Goal: Find specific page/section: Find specific page/section

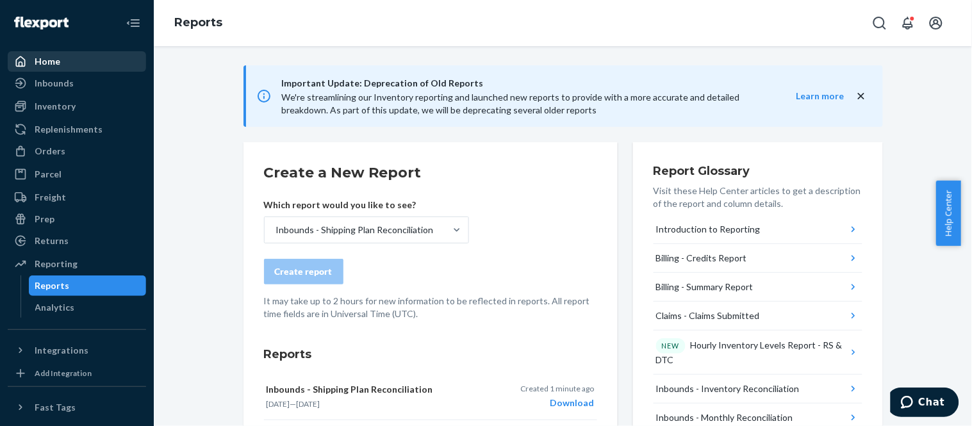
click at [87, 69] on div "Home" at bounding box center [77, 62] width 136 height 18
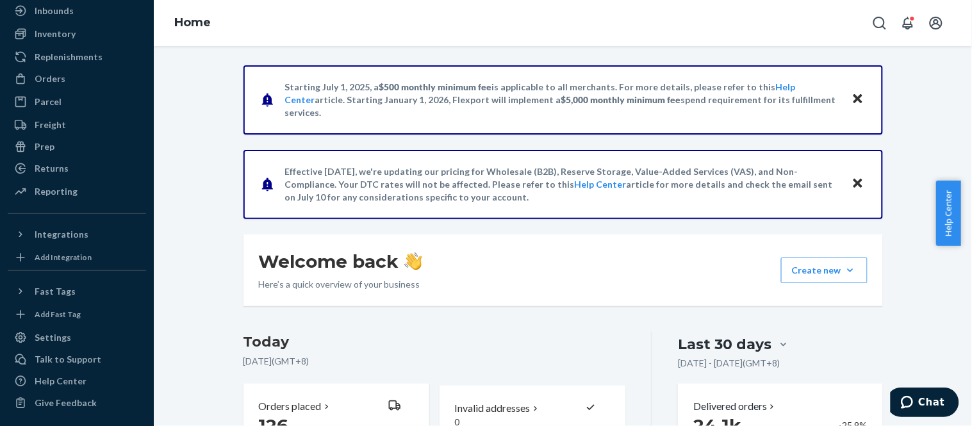
click at [859, 177] on button "Close" at bounding box center [858, 184] width 17 height 19
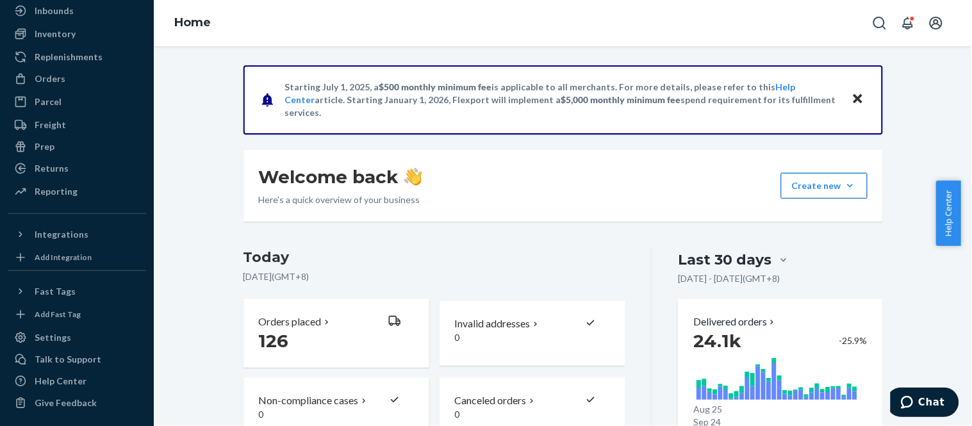
click at [854, 105] on button "Close" at bounding box center [858, 99] width 17 height 19
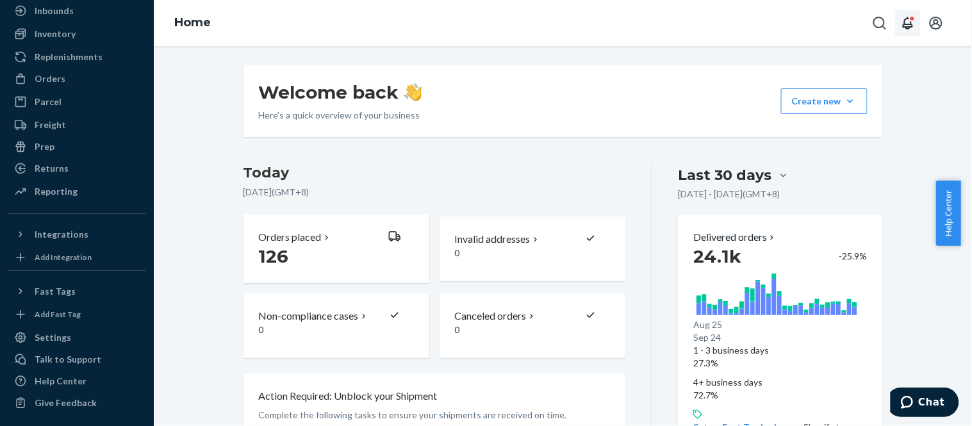
click at [909, 21] on icon "Open notifications" at bounding box center [908, 22] width 15 height 15
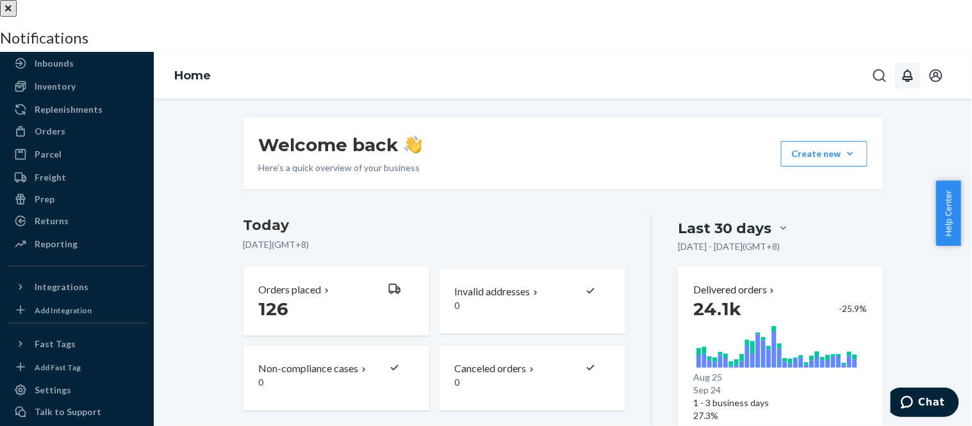
click at [17, 17] on button "close" at bounding box center [8, 8] width 17 height 17
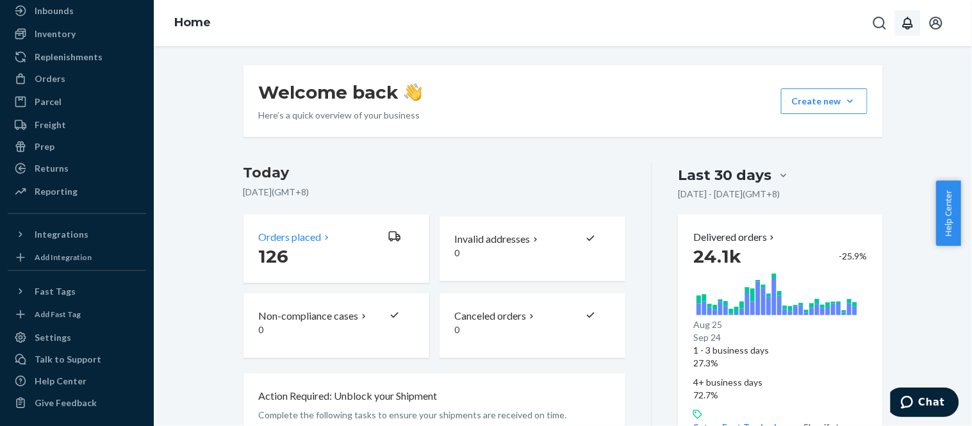
click at [291, 252] on p "126" at bounding box center [318, 256] width 119 height 23
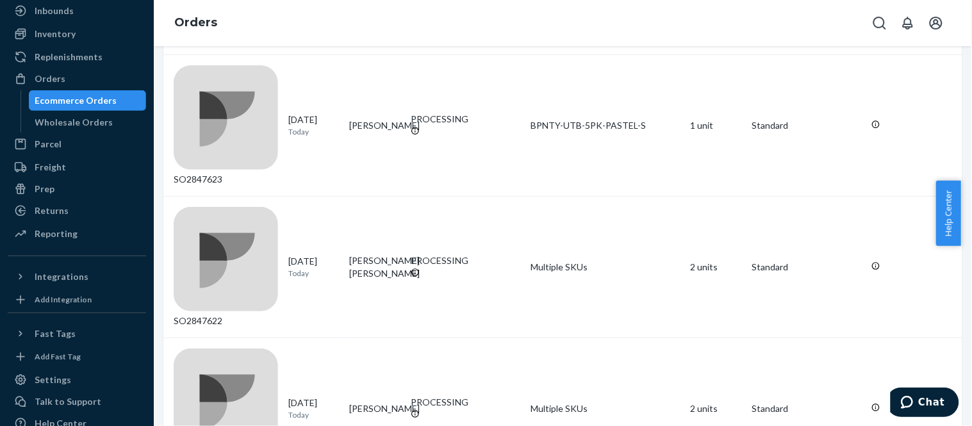
scroll to position [1001, 0]
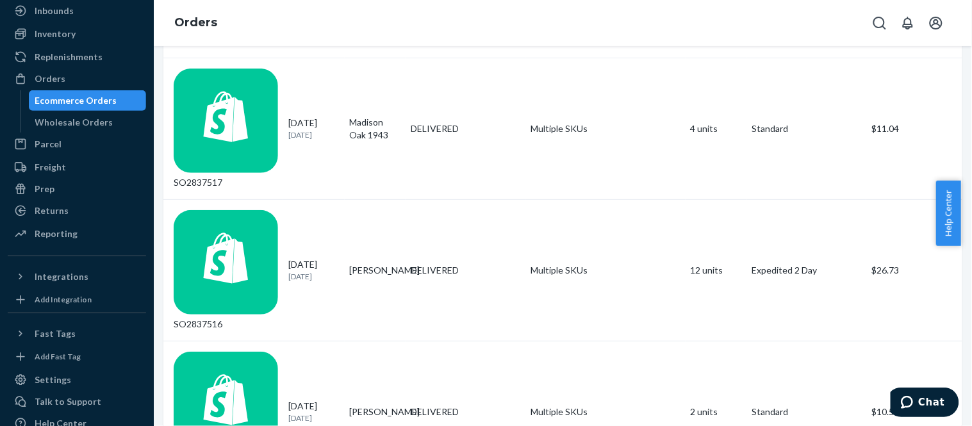
scroll to position [1007, 0]
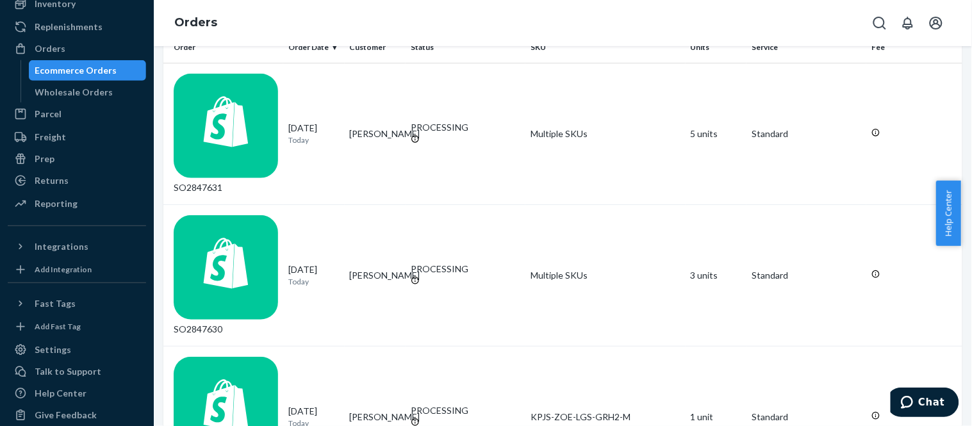
scroll to position [114, 0]
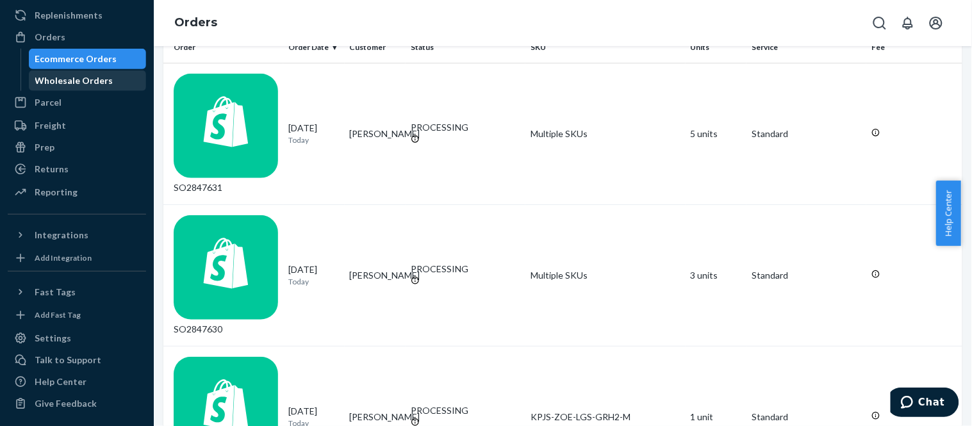
click at [75, 83] on div "Wholesale Orders" at bounding box center [74, 80] width 78 height 13
